Goal: Browse casually

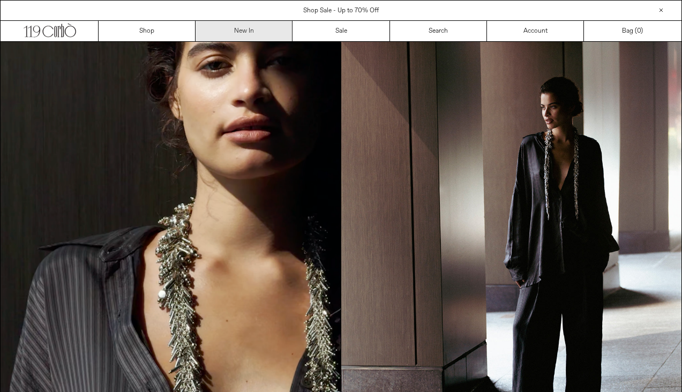
click at [257, 32] on link "New In" at bounding box center [243, 31] width 97 height 20
click at [252, 37] on link "New In" at bounding box center [243, 31] width 97 height 20
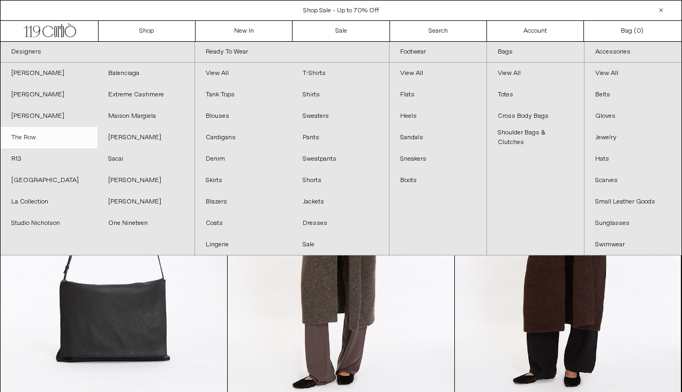
click at [36, 135] on link "The Row" at bounding box center [49, 137] width 97 height 21
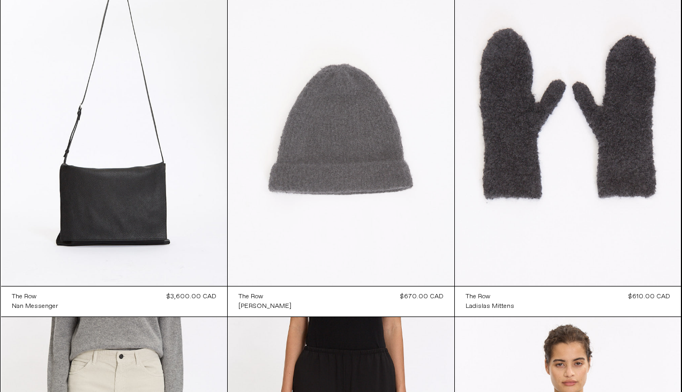
scroll to position [110, 0]
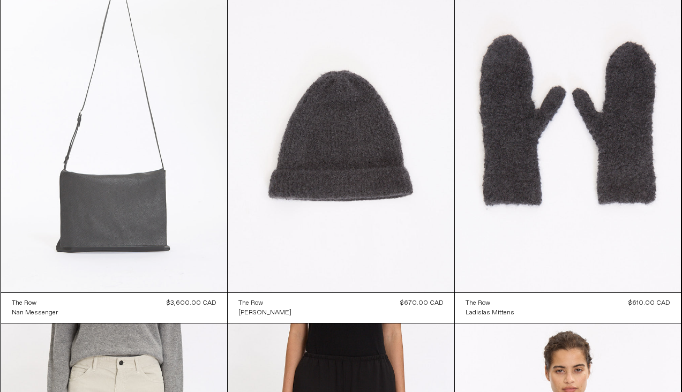
click at [171, 234] on at bounding box center [114, 123] width 227 height 340
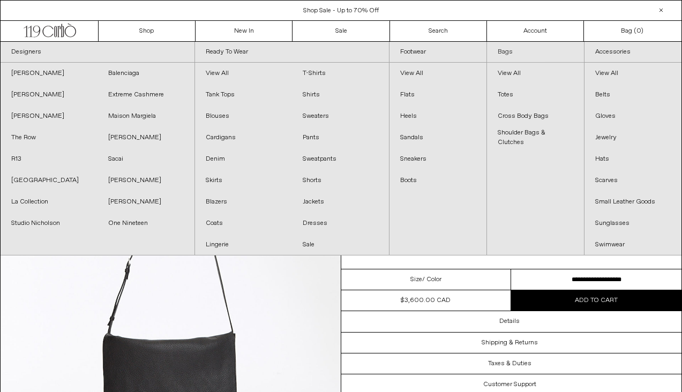
click at [507, 52] on link "Bags" at bounding box center [535, 52] width 97 height 21
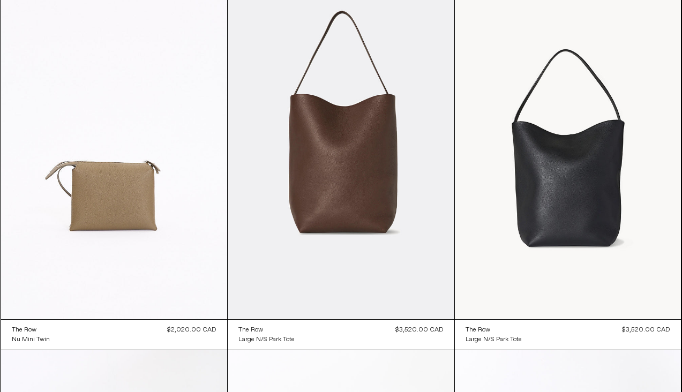
scroll to position [826, 0]
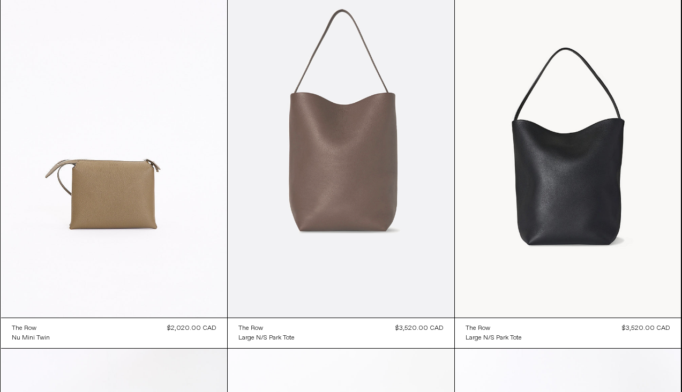
click at [400, 207] on at bounding box center [341, 148] width 227 height 340
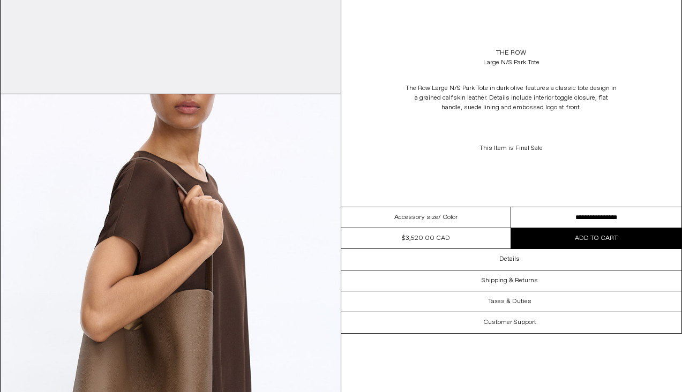
scroll to position [393, 0]
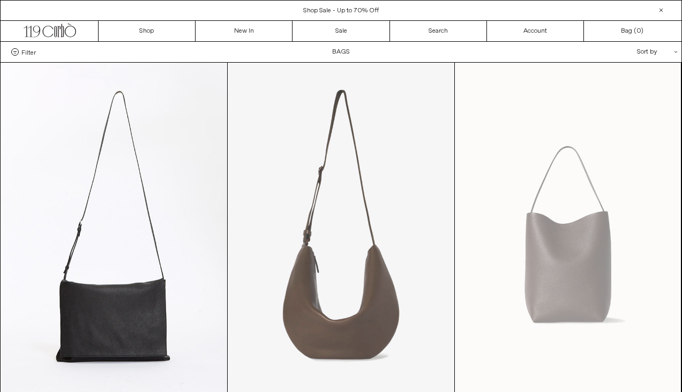
click at [327, 229] on at bounding box center [341, 233] width 227 height 340
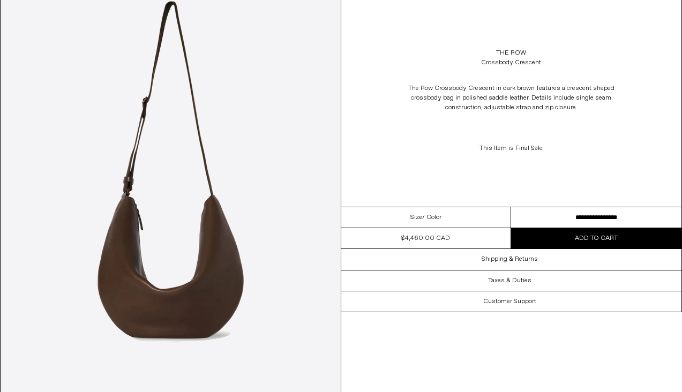
scroll to position [82, 0]
